Goal: Task Accomplishment & Management: Complete application form

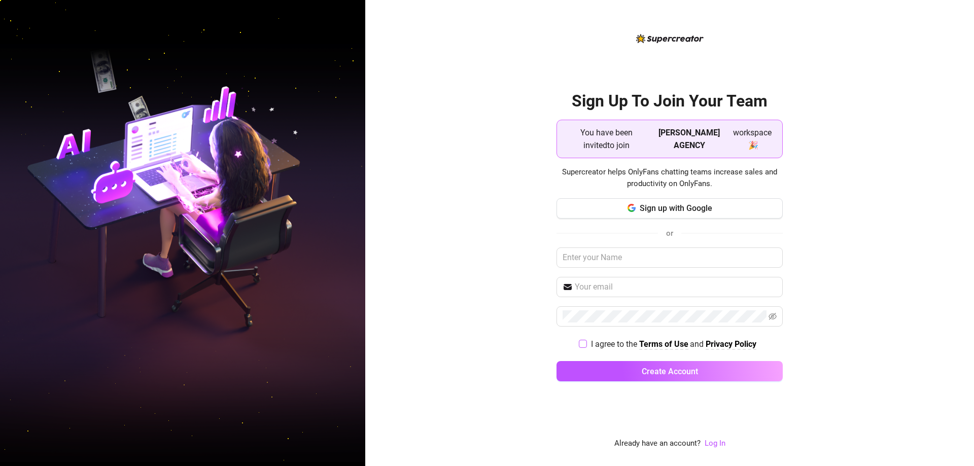
click at [401, 347] on span at bounding box center [583, 344] width 8 height 8
click at [401, 347] on input "I agree to the Terms of Use and Privacy Policy" at bounding box center [582, 343] width 7 height 7
checkbox input "true"
click at [401, 209] on span "Sign up with Google" at bounding box center [676, 208] width 73 height 10
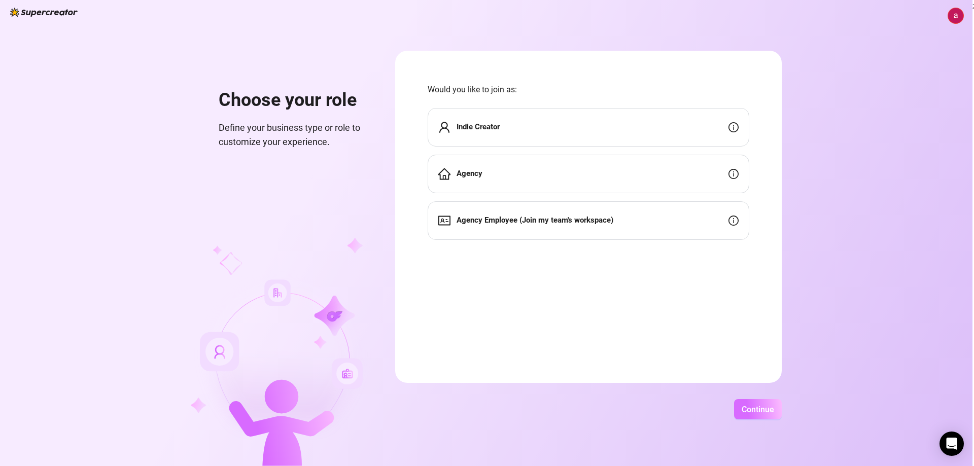
click at [401, 409] on span "Continue" at bounding box center [758, 410] width 32 height 10
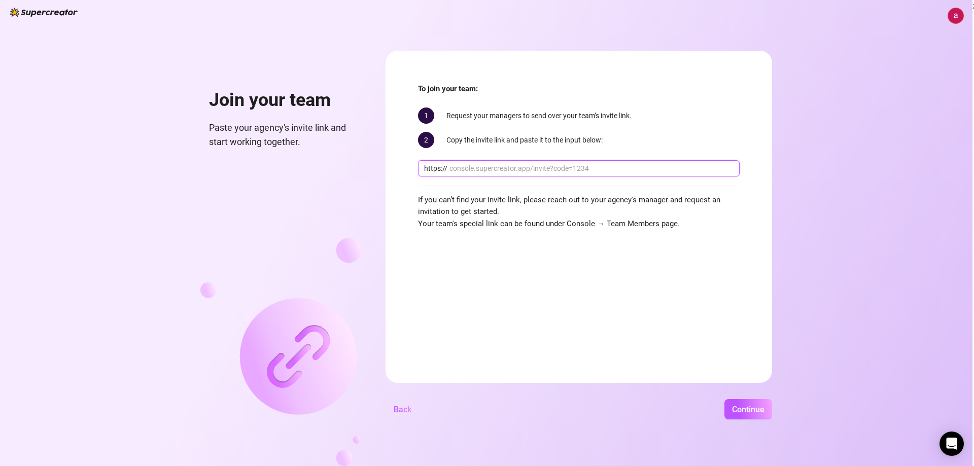
click at [401, 171] on input "text" at bounding box center [591, 168] width 284 height 11
paste input "[DOMAIN_NAME][URL]"
type input "[DOMAIN_NAME][URL]"
click at [401, 406] on span "Continue" at bounding box center [748, 410] width 32 height 10
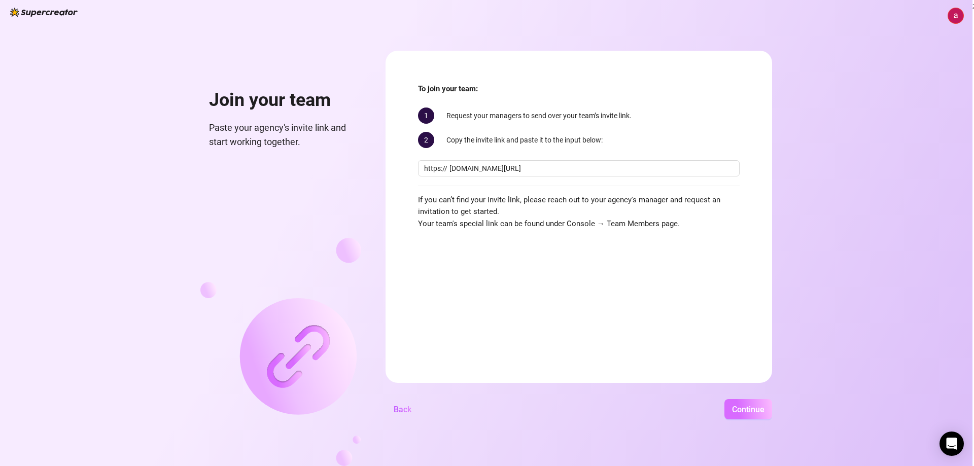
scroll to position [0, 0]
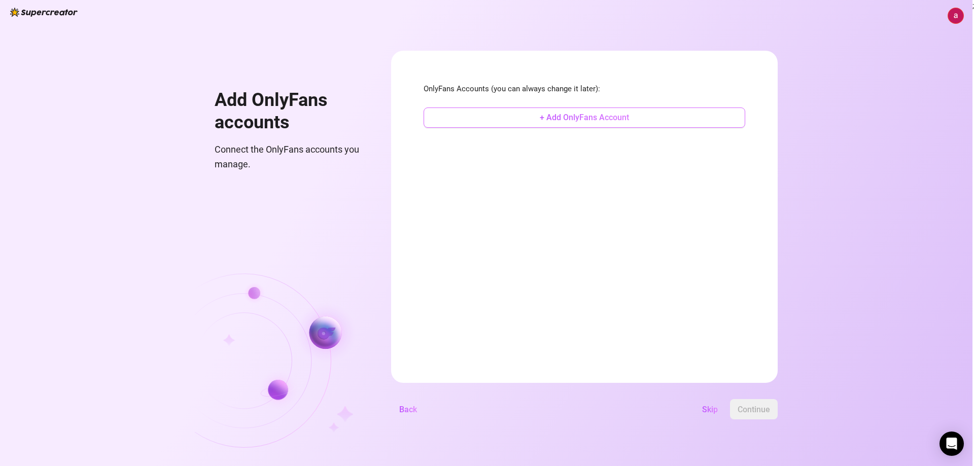
click at [401, 122] on span "+ Add OnlyFans Account" at bounding box center [584, 118] width 89 height 10
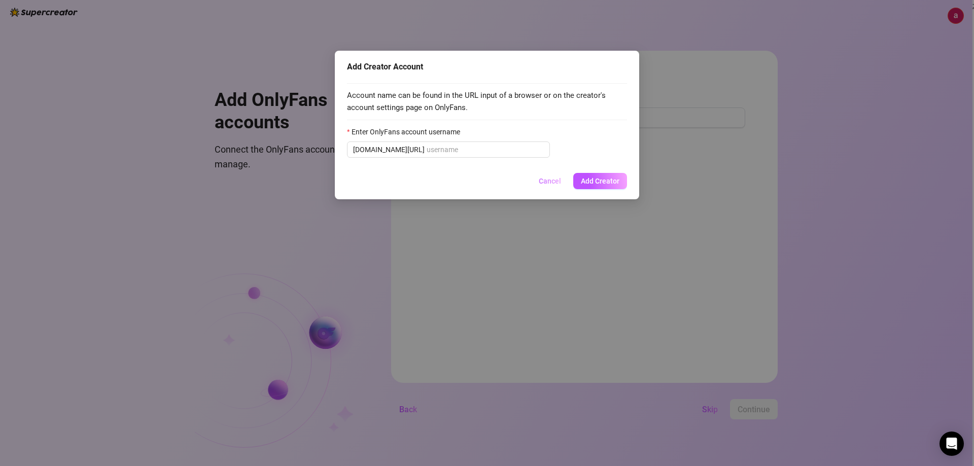
click at [401, 185] on span "Cancel" at bounding box center [550, 181] width 22 height 8
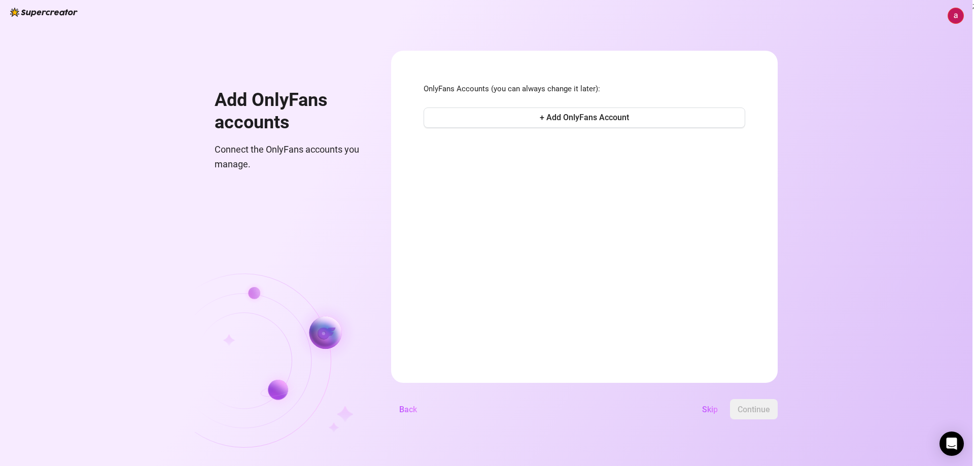
click at [401, 15] on img at bounding box center [955, 15] width 15 height 15
click at [401, 62] on li "Log out" at bounding box center [899, 57] width 125 height 16
click at [401, 14] on img at bounding box center [955, 15] width 15 height 15
click at [401, 59] on div "Log out" at bounding box center [866, 56] width 24 height 11
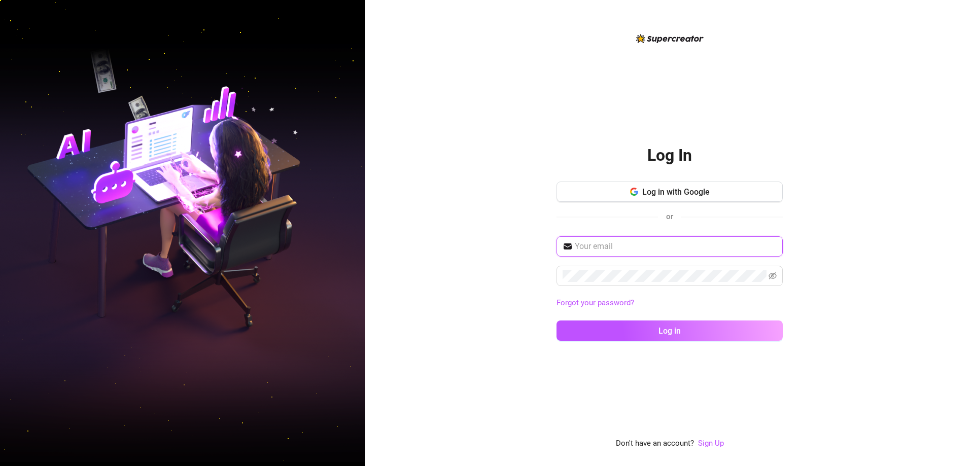
click at [401, 245] on input "text" at bounding box center [676, 246] width 202 height 12
paste input "[EMAIL_ADDRESS][DOMAIN_NAME]"
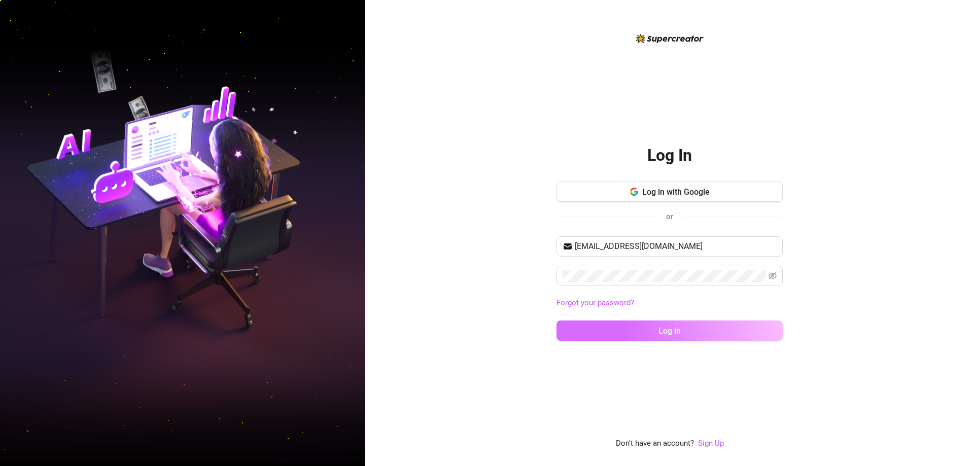
click at [401, 330] on span "Log in" at bounding box center [669, 331] width 22 height 10
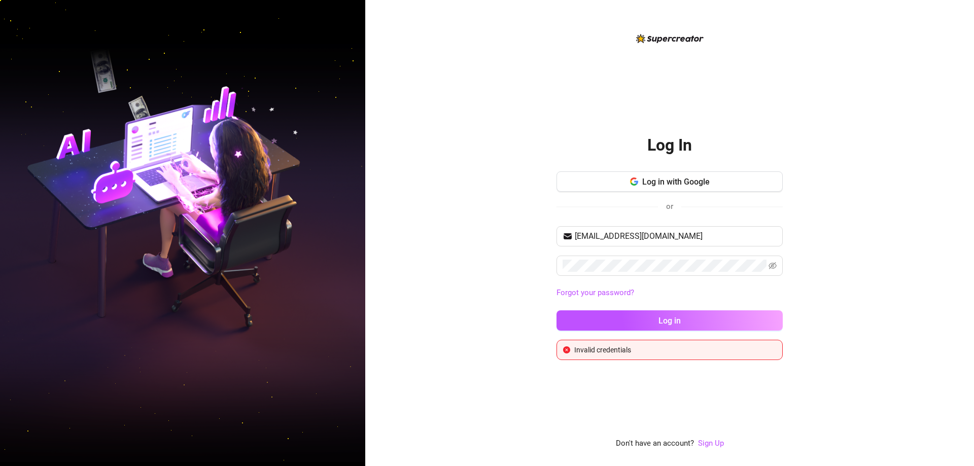
click at [401, 199] on div "Log In Log in with Google or [EMAIL_ADDRESS][DOMAIN_NAME] Forgot your password?…" at bounding box center [669, 233] width 609 height 466
click at [401, 323] on span "Log in" at bounding box center [669, 321] width 22 height 10
click at [401, 239] on input "[EMAIL_ADDRESS][DOMAIN_NAME]" at bounding box center [676, 236] width 202 height 12
type input "[EMAIL_ADDRESS][DOMAIN_NAME]"
click at [401, 318] on button "Log in" at bounding box center [669, 320] width 226 height 20
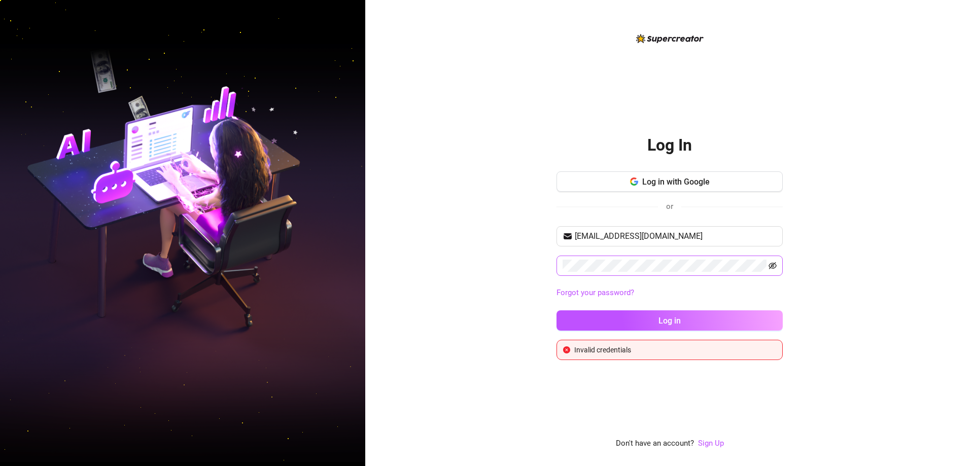
click at [401, 267] on icon "eye-invisible" at bounding box center [772, 266] width 8 height 8
click at [401, 262] on span at bounding box center [669, 266] width 226 height 20
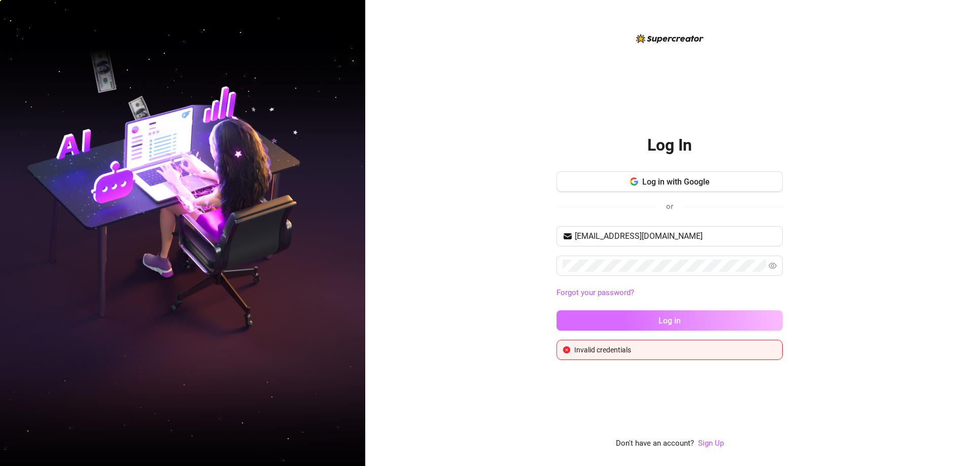
click at [401, 317] on button "Log in" at bounding box center [669, 320] width 226 height 20
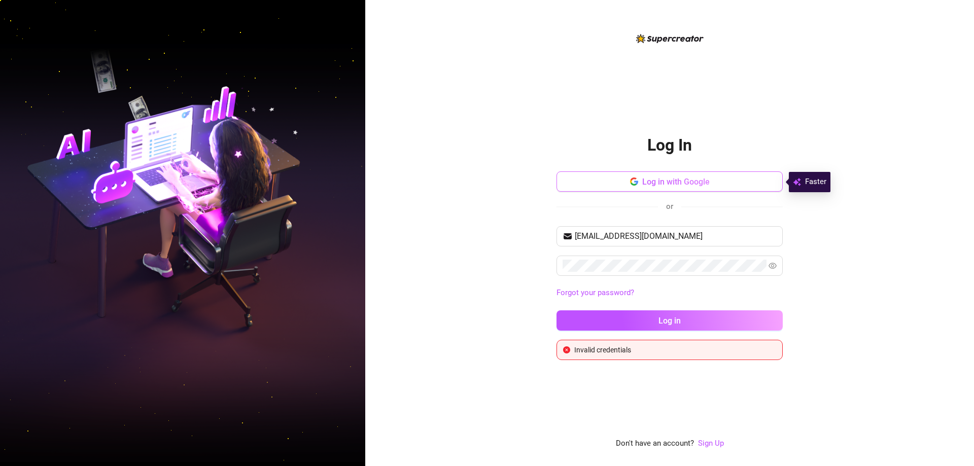
click at [401, 182] on button "Log in with Google" at bounding box center [669, 181] width 226 height 20
click at [401, 226] on div "Log In Log in with Google or [EMAIL_ADDRESS][DOMAIN_NAME] Forgot your password?…" at bounding box center [669, 233] width 609 height 466
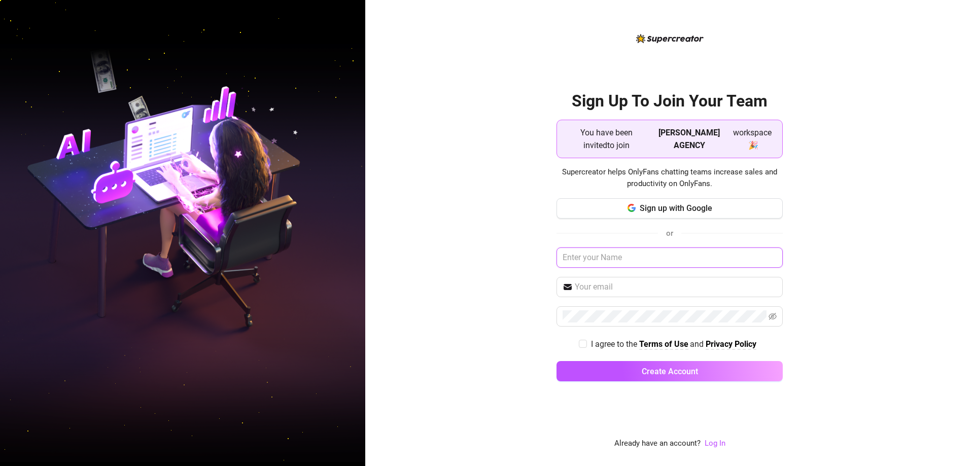
click at [622, 263] on input "text" at bounding box center [669, 258] width 226 height 20
type input "akira"
click at [592, 287] on input "text" at bounding box center [676, 287] width 202 height 12
paste input "[EMAIL_ADDRESS][DOMAIN_NAME]"
type input "[EMAIL_ADDRESS][DOMAIN_NAME]"
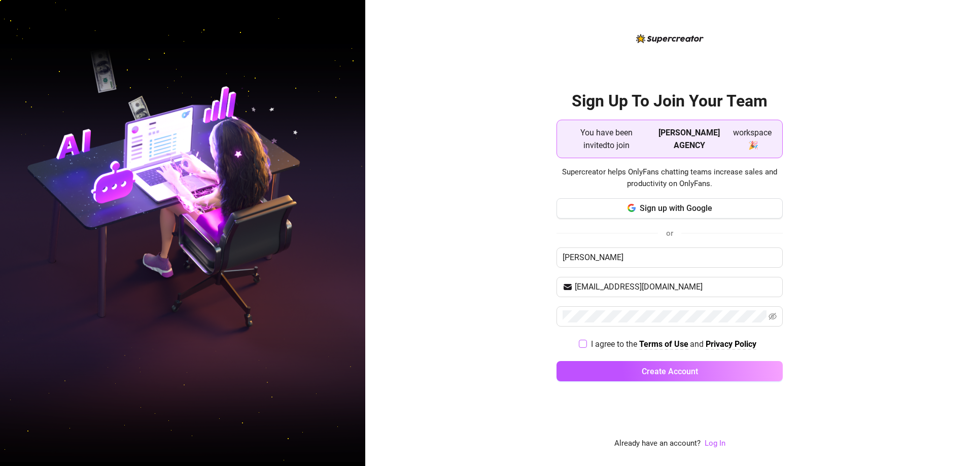
click at [581, 339] on label "I agree to the Terms of Use and Privacy Policy" at bounding box center [670, 344] width 182 height 13
click at [581, 340] on input "I agree to the Terms of Use and Privacy Policy" at bounding box center [582, 343] width 7 height 7
checkbox input "true"
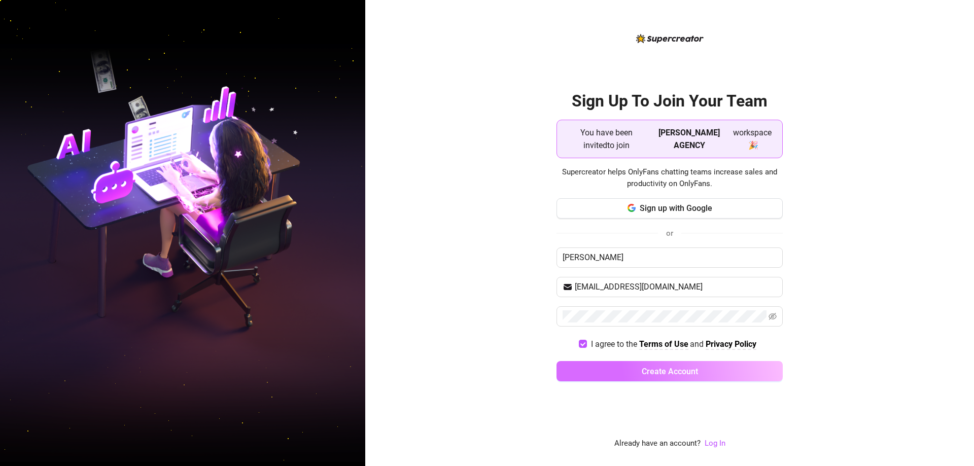
click at [598, 370] on button "Create Account" at bounding box center [669, 371] width 226 height 20
